Goal: Information Seeking & Learning: Learn about a topic

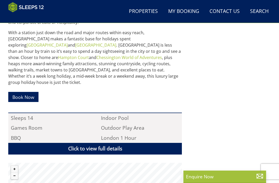
scroll to position [265, 0]
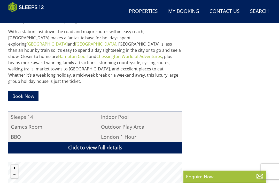
click at [148, 143] on link "Click to view full details" at bounding box center [95, 148] width 174 height 12
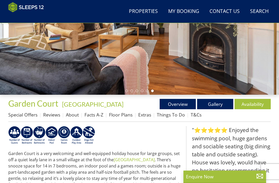
scroll to position [96, 0]
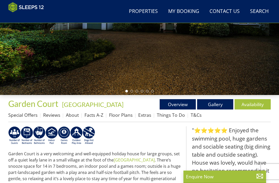
click at [179, 106] on link "Overview" at bounding box center [178, 104] width 36 height 10
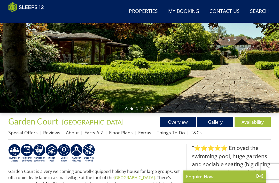
scroll to position [78, 0]
click at [221, 122] on link "Gallery" at bounding box center [215, 121] width 36 height 10
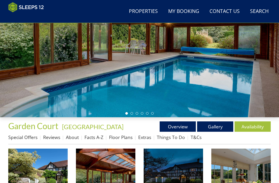
scroll to position [70, 0]
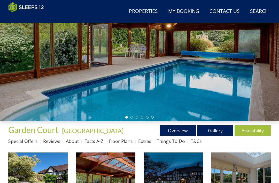
click at [124, 142] on link "Floor Plans" at bounding box center [120, 141] width 23 height 6
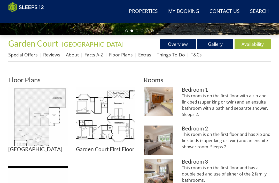
scroll to position [155, 0]
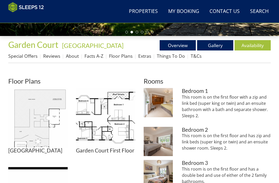
click at [112, 119] on img at bounding box center [105, 117] width 59 height 59
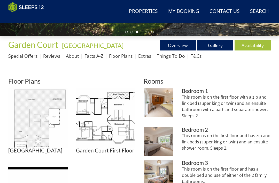
click at [162, 104] on img at bounding box center [158, 102] width 29 height 29
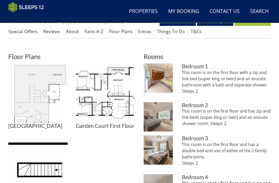
scroll to position [179, 0]
click at [161, 85] on img at bounding box center [158, 77] width 29 height 29
click at [159, 121] on img at bounding box center [158, 116] width 29 height 29
click at [161, 156] on img at bounding box center [158, 149] width 29 height 29
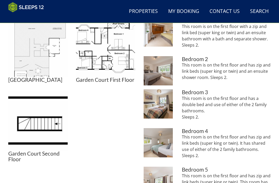
scroll to position [229, 0]
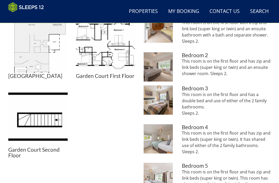
click at [158, 140] on img at bounding box center [158, 138] width 29 height 29
click at [160, 147] on img at bounding box center [158, 138] width 29 height 29
click at [163, 178] on img at bounding box center [158, 176] width 29 height 29
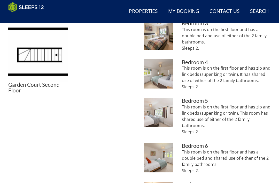
scroll to position [301, 0]
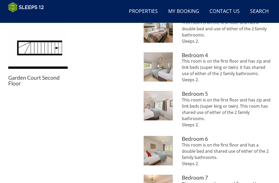
click at [159, 153] on img at bounding box center [158, 150] width 29 height 29
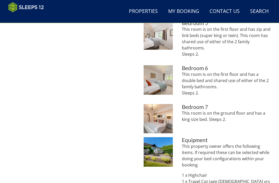
scroll to position [372, 0]
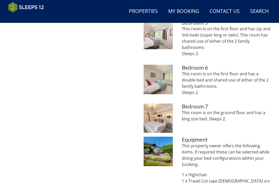
click at [161, 116] on img at bounding box center [158, 117] width 29 height 29
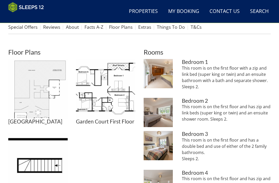
scroll to position [184, 0]
click at [38, 104] on img at bounding box center [37, 88] width 59 height 59
click at [32, 104] on img at bounding box center [37, 88] width 59 height 59
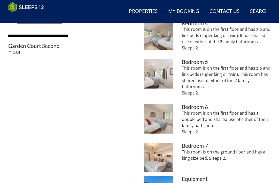
scroll to position [333, 0]
click at [157, 158] on img at bounding box center [158, 157] width 29 height 29
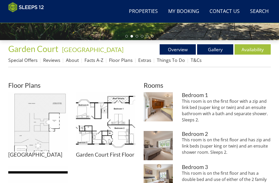
scroll to position [151, 0]
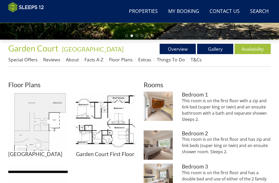
click at [144, 62] on link "Extras" at bounding box center [144, 59] width 13 height 6
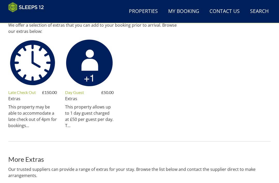
scroll to position [221, 0]
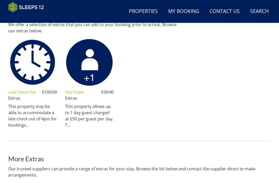
click at [96, 120] on p "This property allows up to 1 day guest charged at £50 per guest per day. T..." at bounding box center [89, 115] width 49 height 25
click at [74, 95] on link "Extras" at bounding box center [71, 98] width 12 height 6
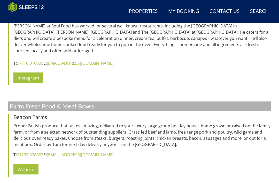
scroll to position [786, 0]
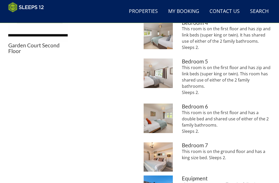
scroll to position [333, 0]
click at [158, 161] on img at bounding box center [158, 156] width 29 height 29
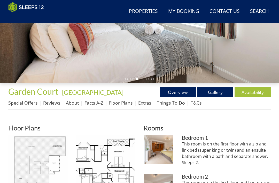
scroll to position [108, 0]
click at [218, 93] on link "Gallery" at bounding box center [215, 92] width 36 height 10
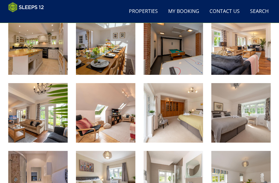
scroll to position [274, 0]
click at [115, 128] on img at bounding box center [105, 112] width 59 height 59
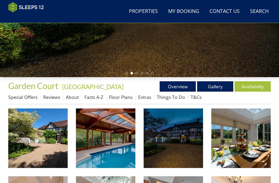
scroll to position [114, 0]
click at [181, 87] on link "Overview" at bounding box center [178, 86] width 36 height 10
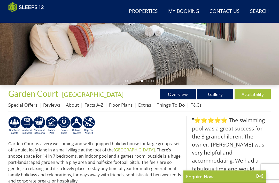
scroll to position [106, 0]
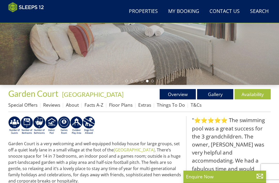
click at [126, 107] on link "Floor Plans" at bounding box center [120, 104] width 23 height 6
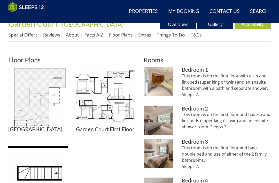
scroll to position [175, 0]
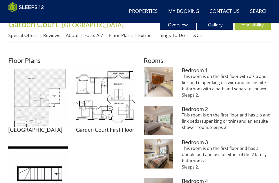
click at [106, 104] on img at bounding box center [105, 96] width 59 height 59
